Goal: Transaction & Acquisition: Purchase product/service

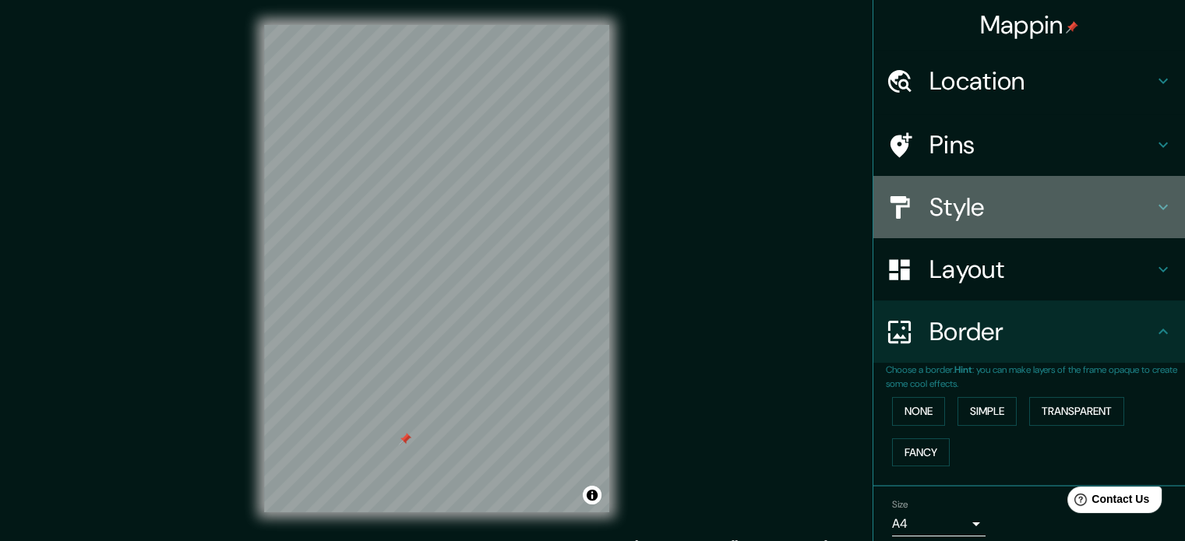
click at [931, 192] on h4 "Style" at bounding box center [1041, 207] width 224 height 31
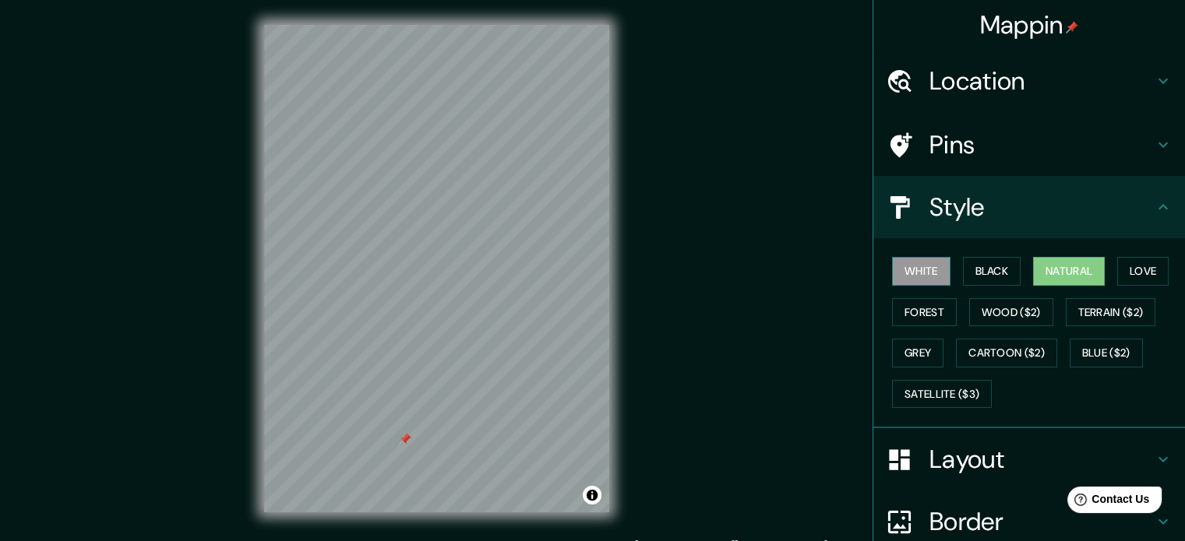
click at [912, 277] on button "White" at bounding box center [921, 271] width 58 height 29
click at [982, 272] on button "Black" at bounding box center [992, 271] width 58 height 29
click at [1042, 270] on button "Natural" at bounding box center [1069, 271] width 72 height 29
click at [1118, 268] on button "Love" at bounding box center [1142, 271] width 51 height 29
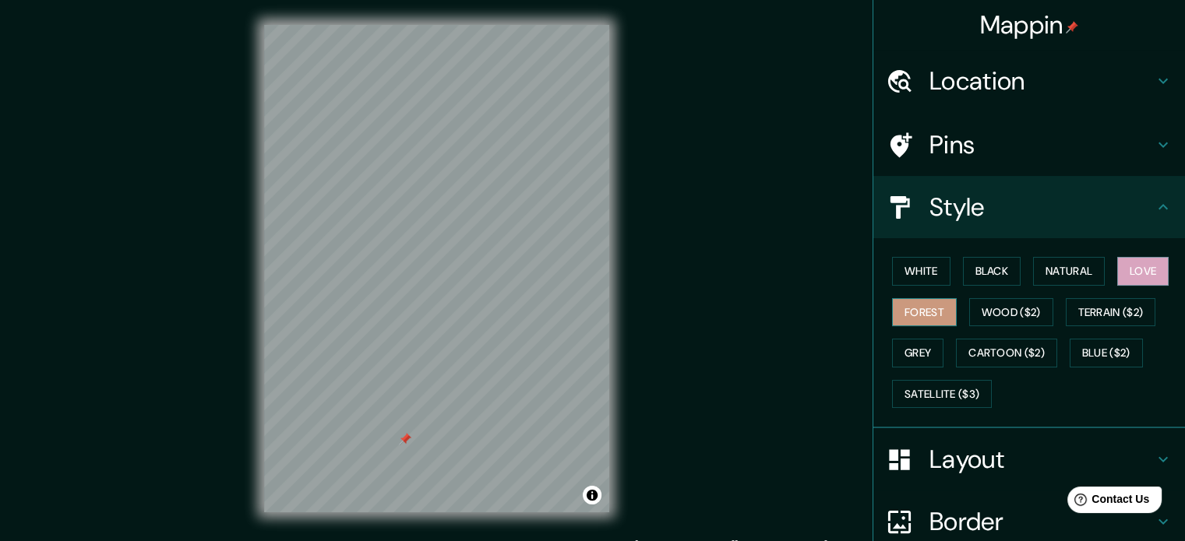
click at [920, 305] on button "Forest" at bounding box center [924, 312] width 65 height 29
click at [990, 315] on button "Wood ($2)" at bounding box center [1011, 312] width 84 height 29
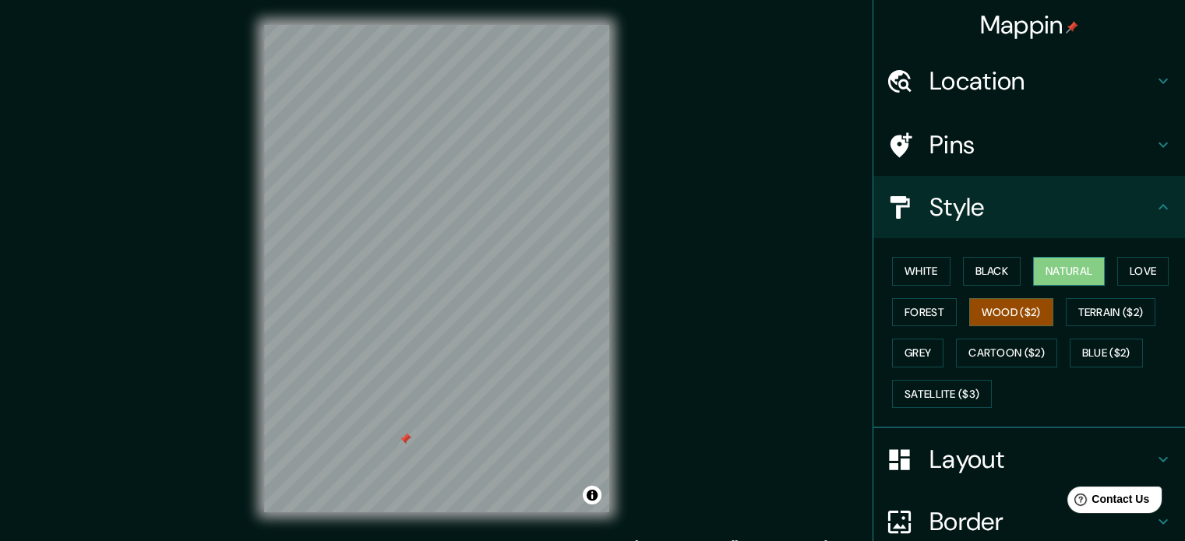
click at [1060, 280] on button "Natural" at bounding box center [1069, 271] width 72 height 29
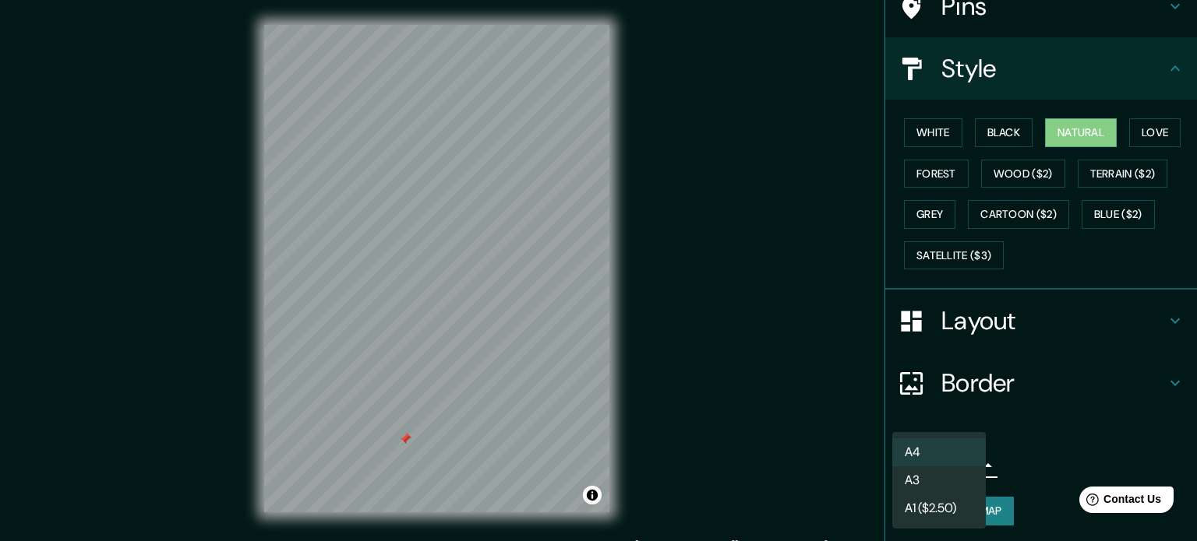
click at [926, 458] on body "Mappin Location [GEOGRAPHIC_DATA], [GEOGRAPHIC_DATA][PERSON_NAME], [GEOGRAPHIC_…" at bounding box center [598, 270] width 1197 height 541
click at [1003, 450] on div at bounding box center [598, 270] width 1197 height 541
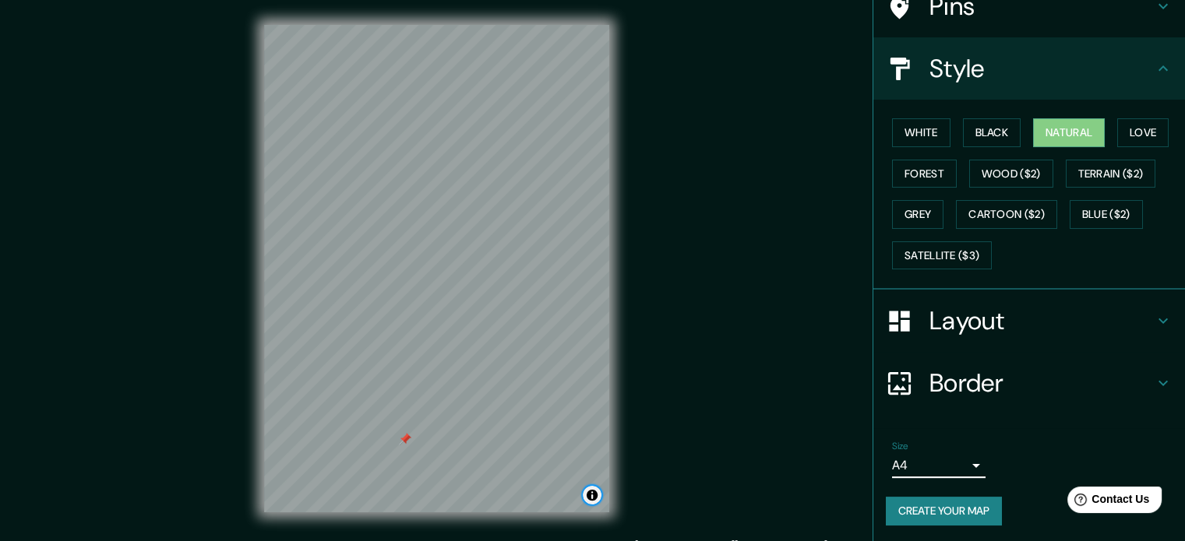
click at [591, 496] on button "Toggle attribution" at bounding box center [592, 495] width 19 height 19
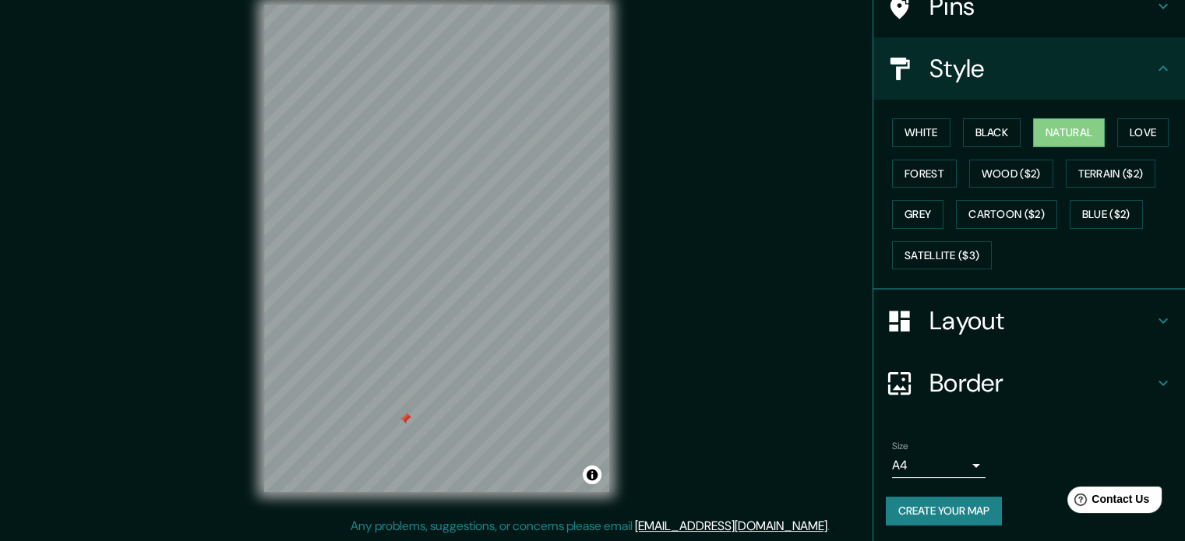
click at [979, 515] on button "Create your map" at bounding box center [944, 511] width 116 height 29
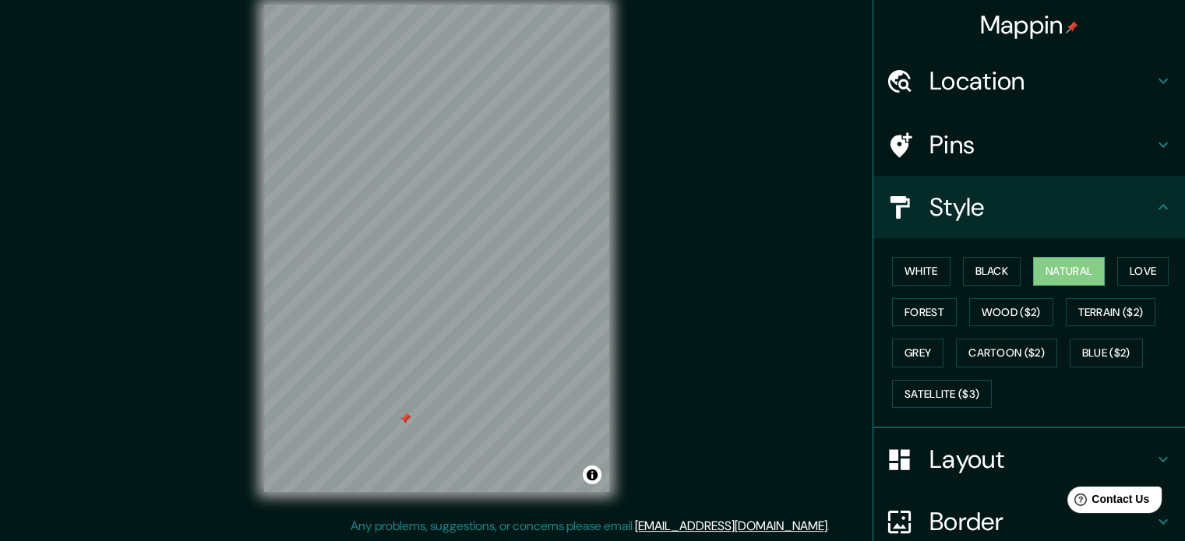
scroll to position [139, 0]
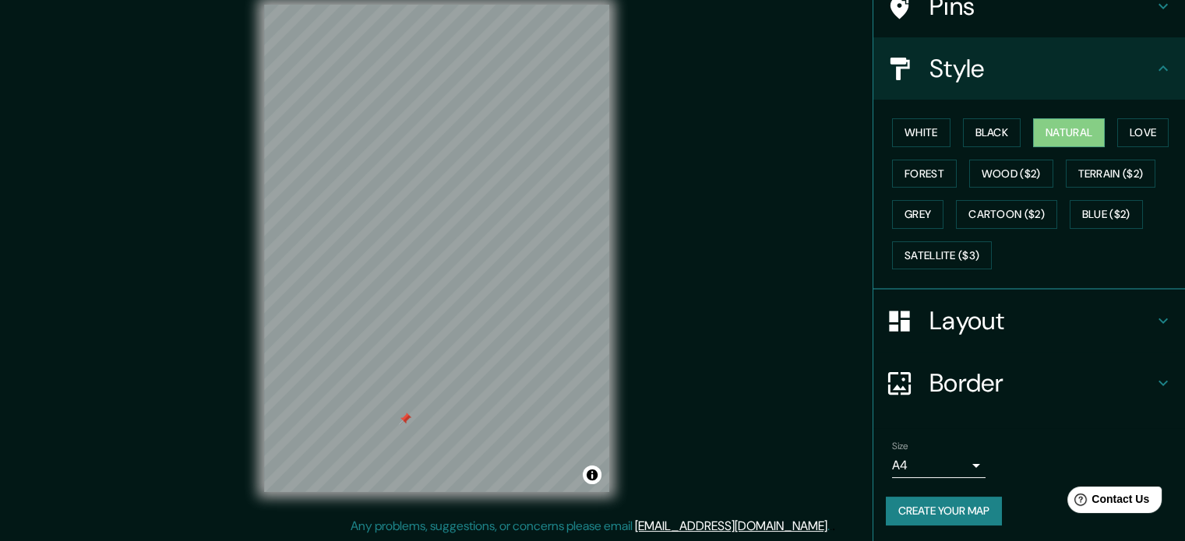
click at [969, 502] on button "Create your map" at bounding box center [944, 511] width 116 height 29
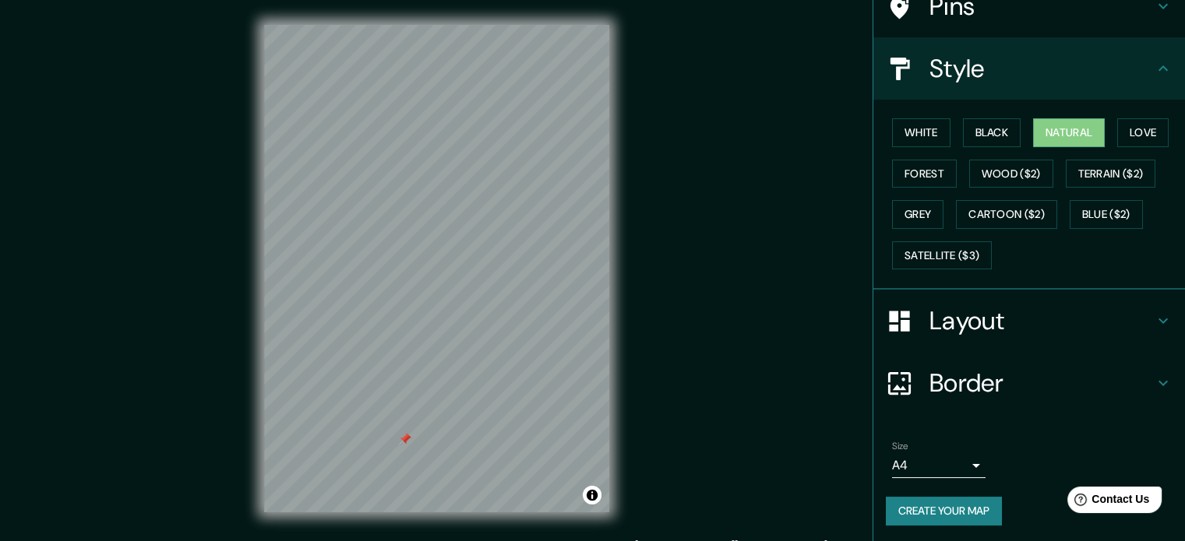
click at [1010, 479] on div "Size A4 single" at bounding box center [1029, 460] width 287 height 50
click at [926, 499] on button "Create your map" at bounding box center [944, 511] width 116 height 29
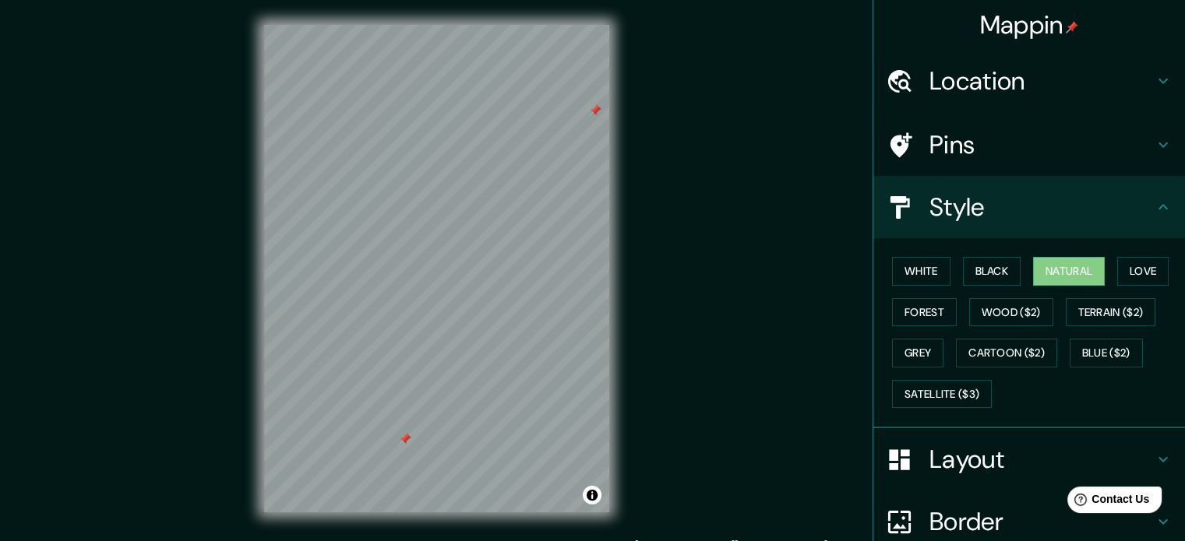
click at [974, 147] on h4 "Pins" at bounding box center [1041, 144] width 224 height 31
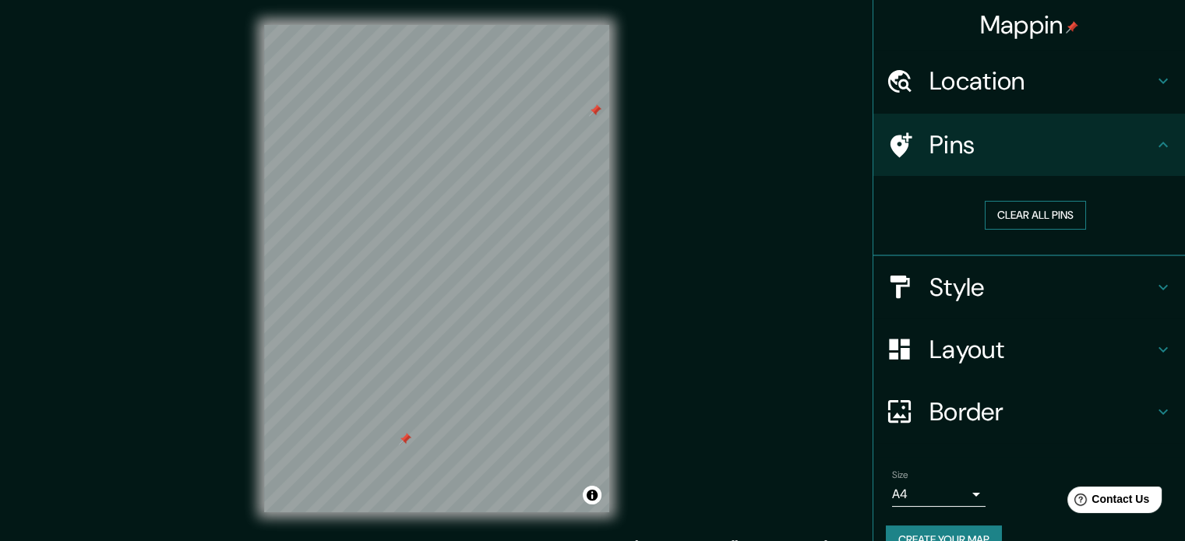
click at [1003, 220] on button "Clear all pins" at bounding box center [1035, 215] width 101 height 29
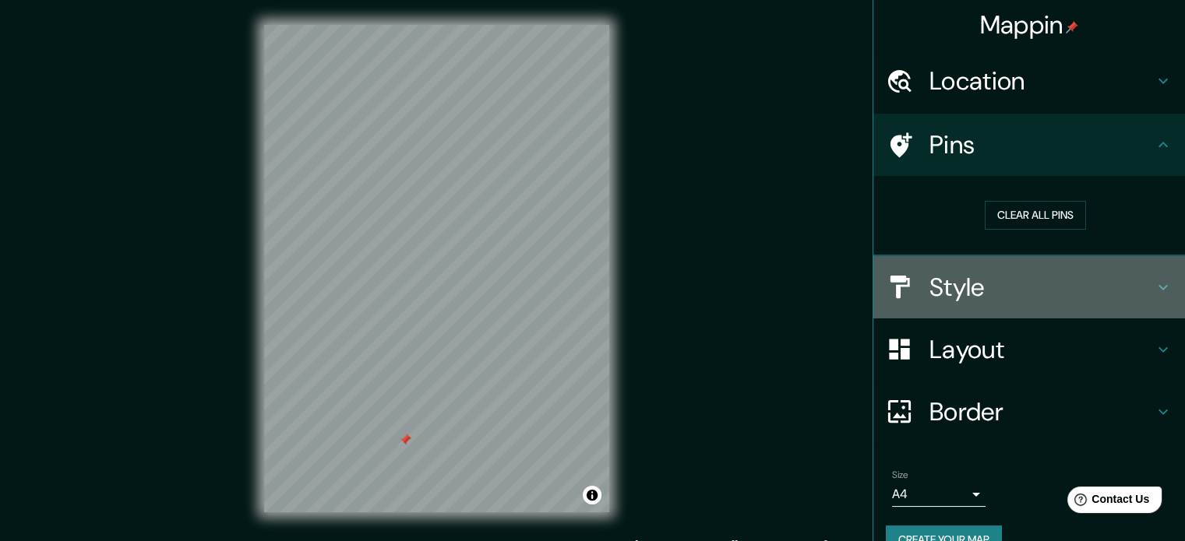
click at [947, 273] on h4 "Style" at bounding box center [1041, 287] width 224 height 31
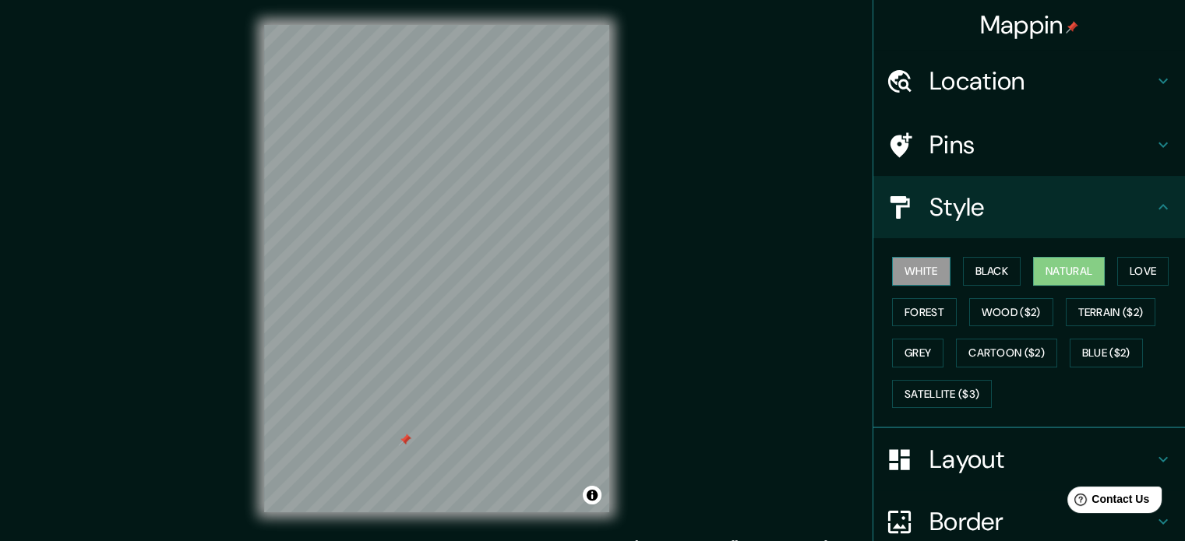
click at [932, 277] on button "White" at bounding box center [921, 271] width 58 height 29
click at [623, 63] on div "© Mapbox © OpenStreetMap Improve this map" at bounding box center [436, 269] width 395 height 538
click at [1127, 314] on button "Terrain ($2)" at bounding box center [1111, 312] width 90 height 29
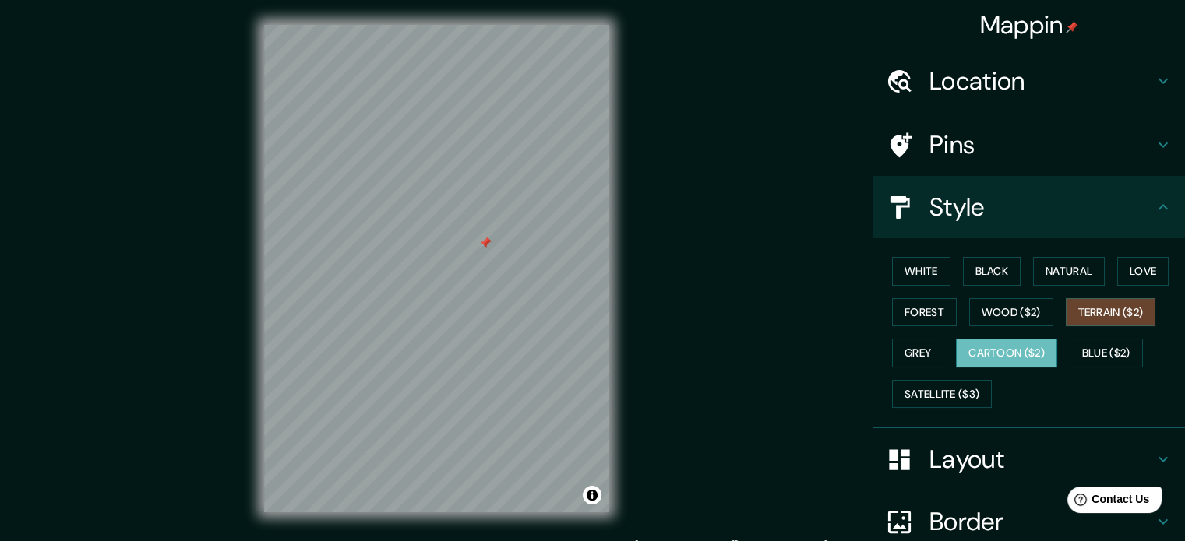
click at [982, 361] on button "Cartoon ($2)" at bounding box center [1006, 353] width 101 height 29
click at [968, 392] on button "Satellite ($3)" at bounding box center [942, 394] width 100 height 29
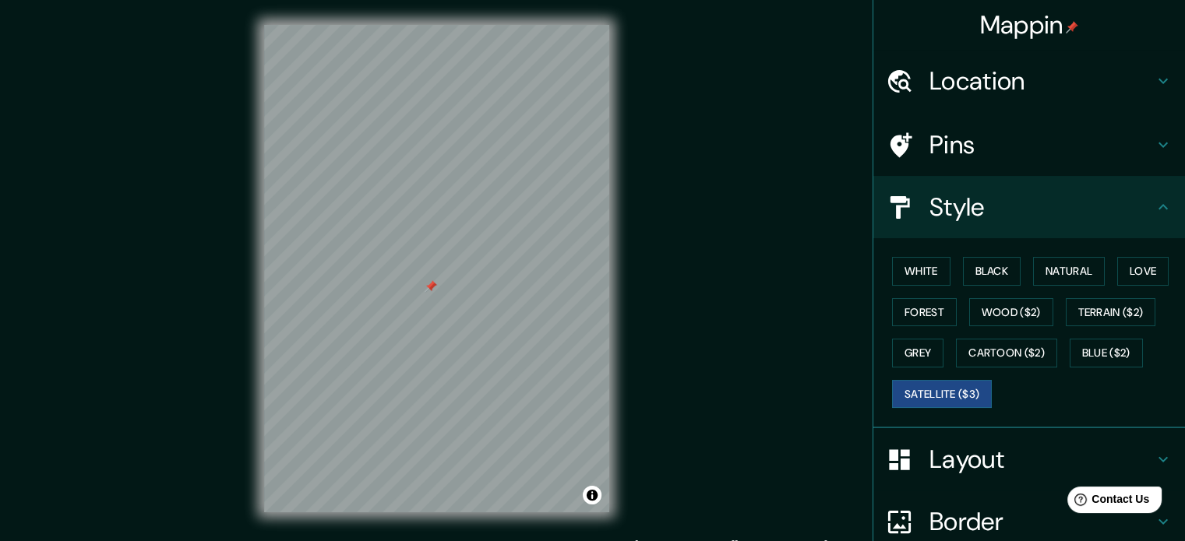
click at [432, 291] on div at bounding box center [431, 286] width 12 height 12
click at [479, 322] on div at bounding box center [483, 326] width 12 height 12
click at [732, 155] on div "Mappin Location [GEOGRAPHIC_DATA], [GEOGRAPHIC_DATA][PERSON_NAME], [GEOGRAPHIC_…" at bounding box center [592, 281] width 1185 height 563
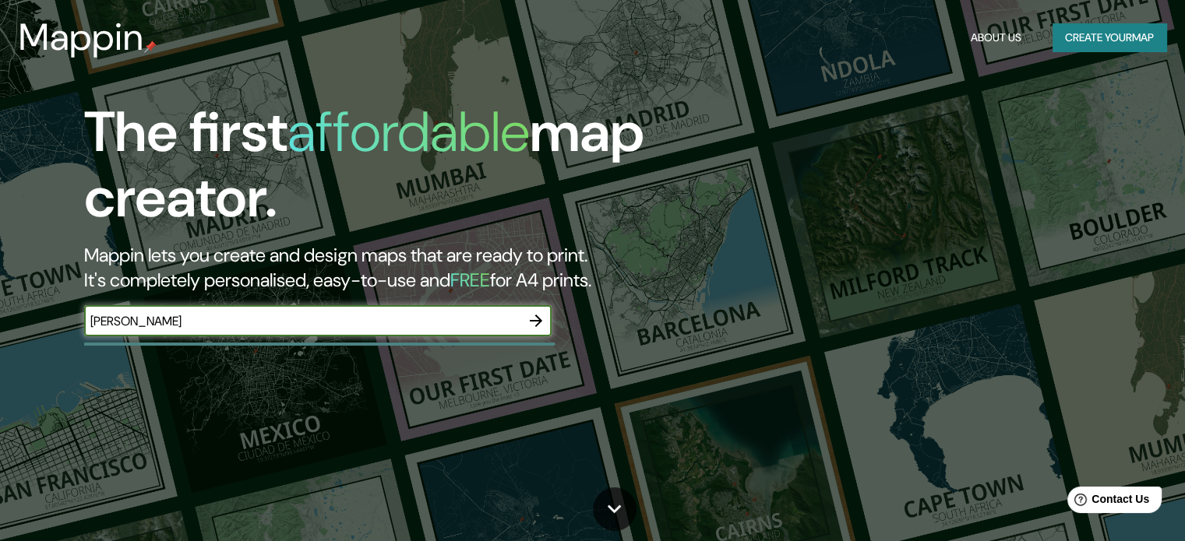
type input "[PERSON_NAME]"
click at [524, 325] on button "button" at bounding box center [535, 320] width 31 height 31
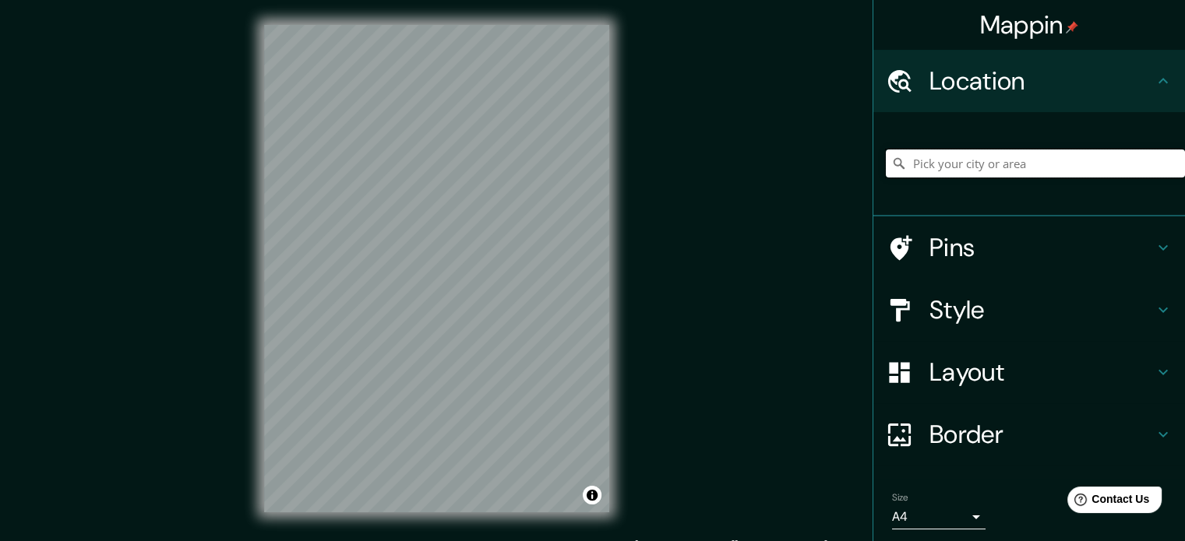
click at [1000, 172] on input "Pick your city or area" at bounding box center [1035, 164] width 299 height 28
type input "[GEOGRAPHIC_DATA], [GEOGRAPHIC_DATA][PERSON_NAME], [GEOGRAPHIC_DATA]"
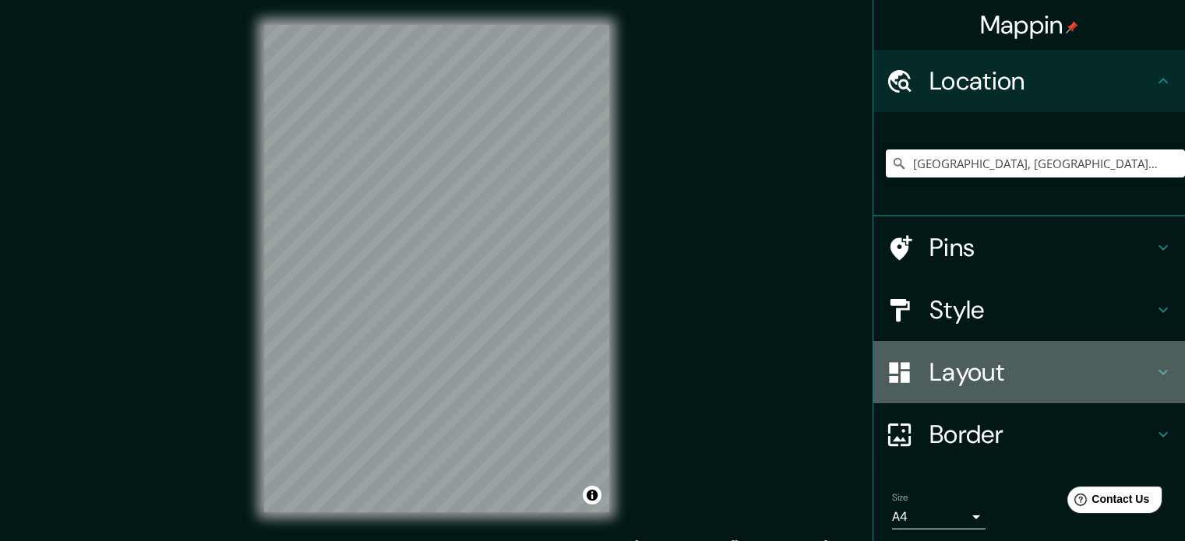
click at [1016, 375] on h4 "Layout" at bounding box center [1041, 372] width 224 height 31
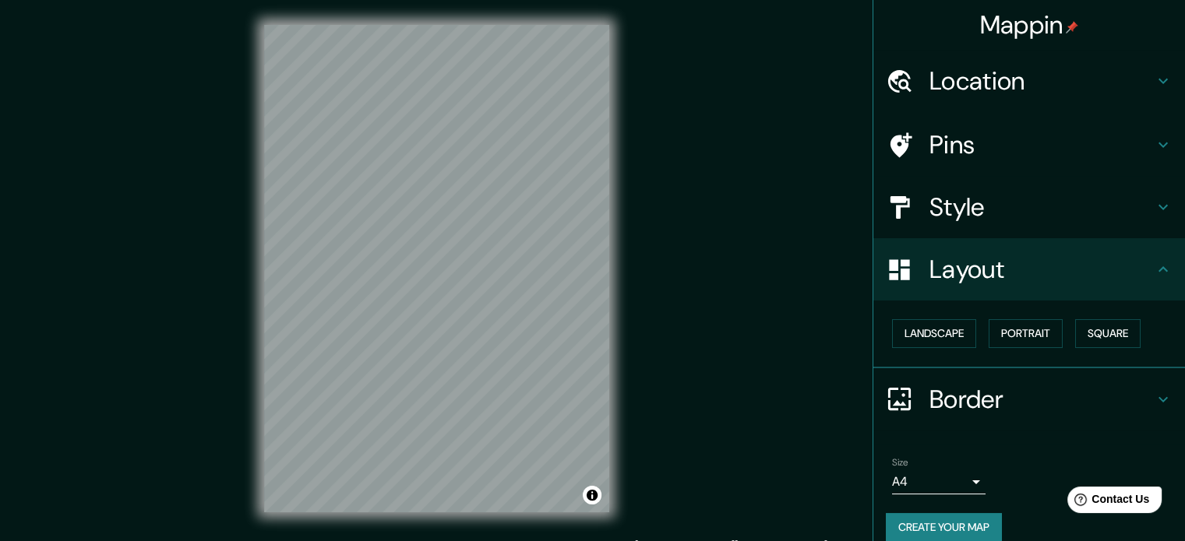
click at [1038, 217] on h4 "Style" at bounding box center [1041, 207] width 224 height 31
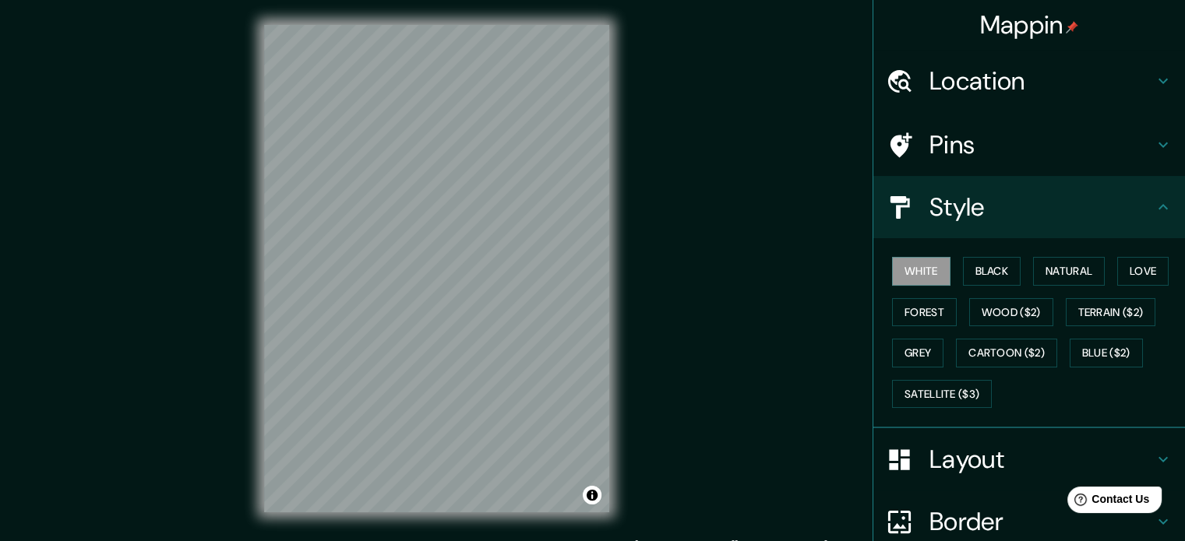
click at [1003, 470] on h4 "Layout" at bounding box center [1041, 459] width 224 height 31
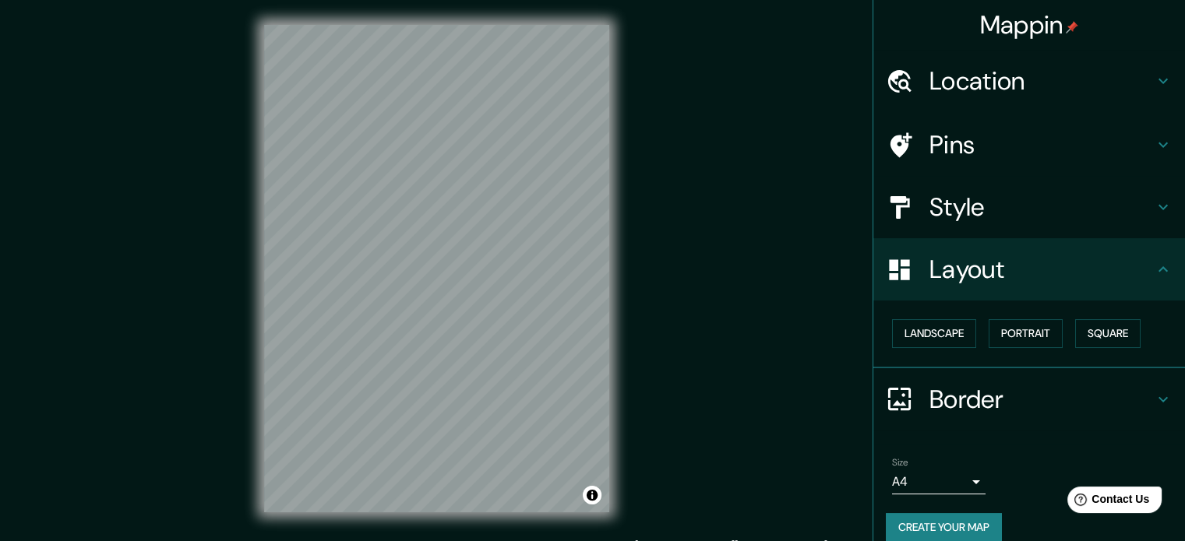
click at [937, 351] on div "Landscape Portrait Square" at bounding box center [1035, 333] width 299 height 41
click at [937, 337] on button "Landscape" at bounding box center [934, 333] width 84 height 29
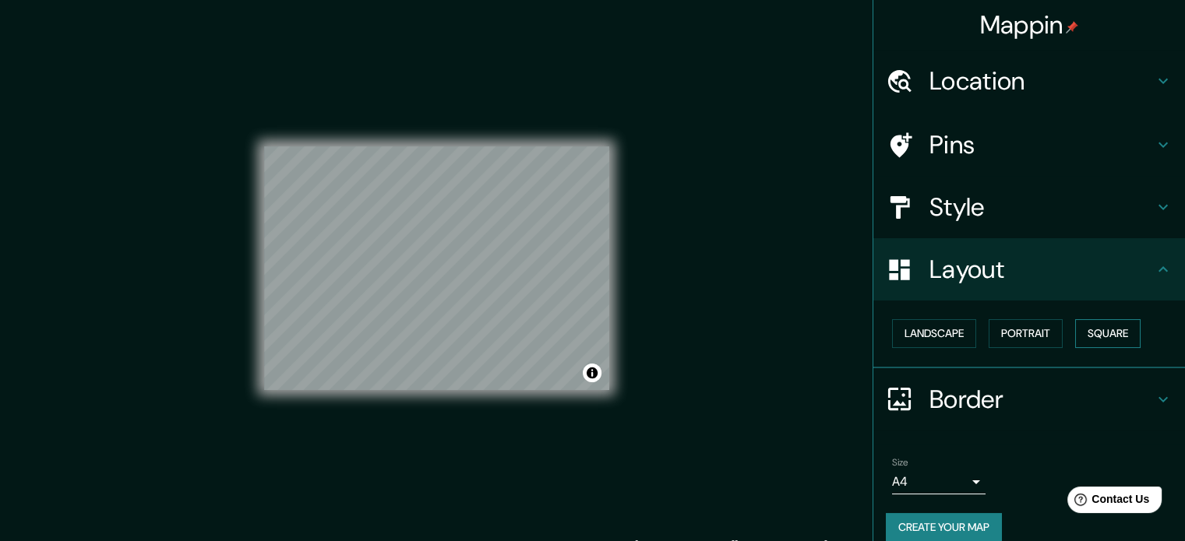
click at [1102, 330] on button "Square" at bounding box center [1107, 333] width 65 height 29
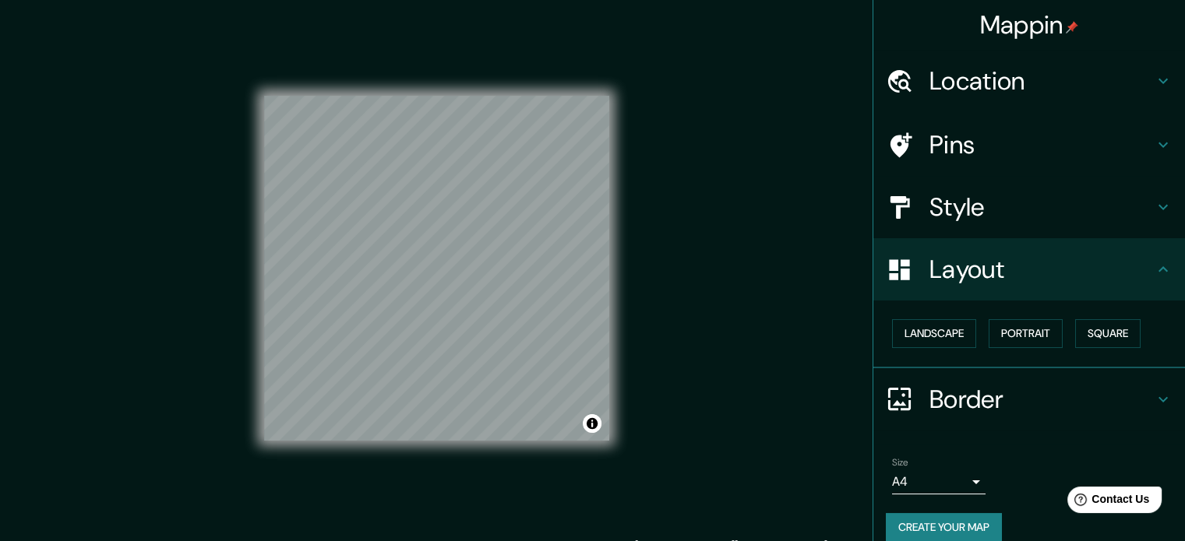
click at [1074, 202] on h4 "Style" at bounding box center [1041, 207] width 224 height 31
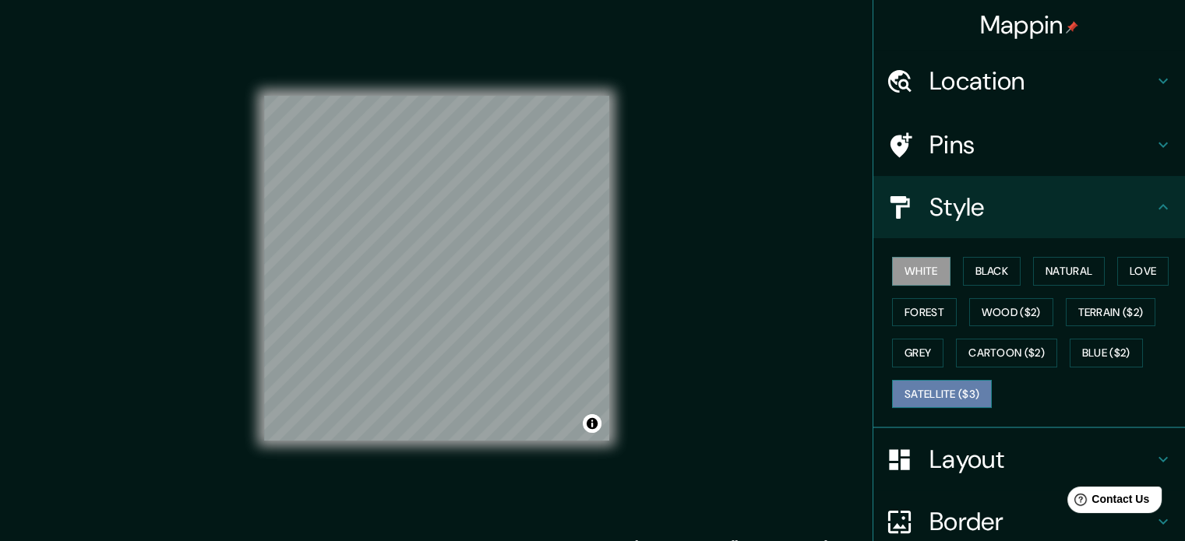
click at [935, 387] on button "Satellite ($3)" at bounding box center [942, 394] width 100 height 29
